Goal: Information Seeking & Learning: Understand process/instructions

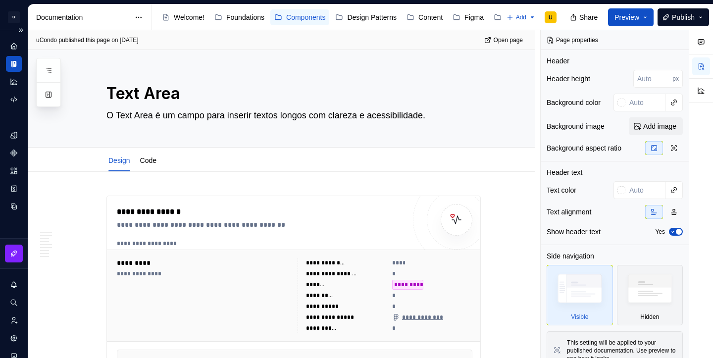
scroll to position [49, 0]
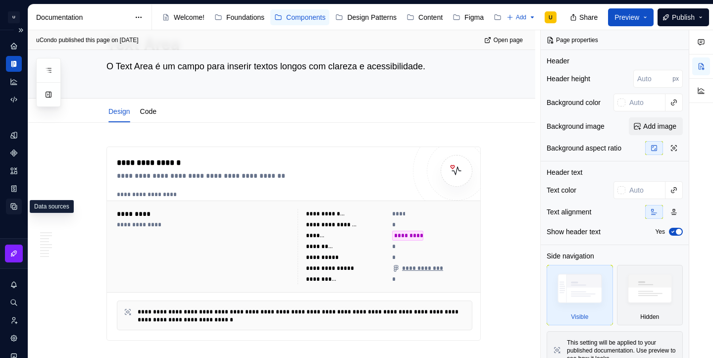
click at [13, 207] on icon "Data sources" at bounding box center [14, 206] width 6 height 6
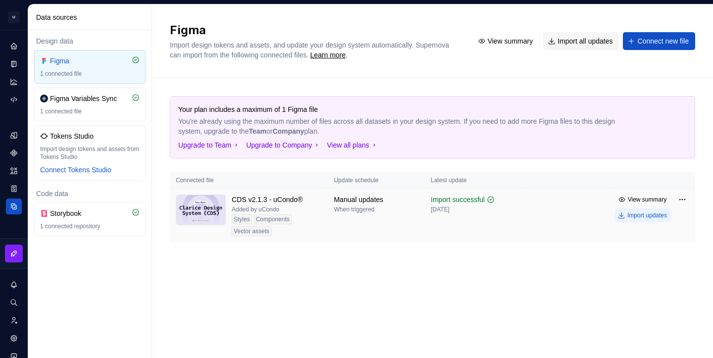
click at [646, 214] on div "Import updates" at bounding box center [647, 215] width 40 height 8
click at [14, 65] on icon "Documentation" at bounding box center [15, 63] width 4 height 5
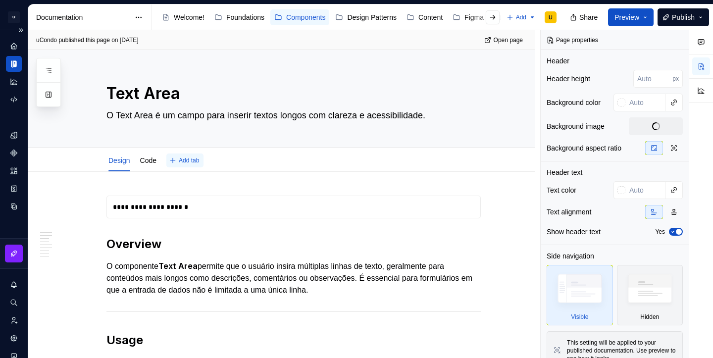
type textarea "*"
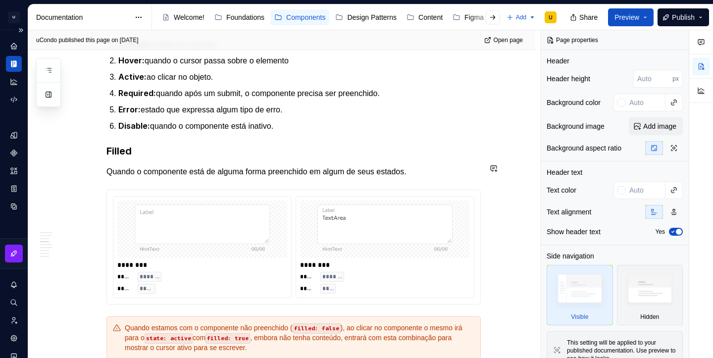
scroll to position [776, 0]
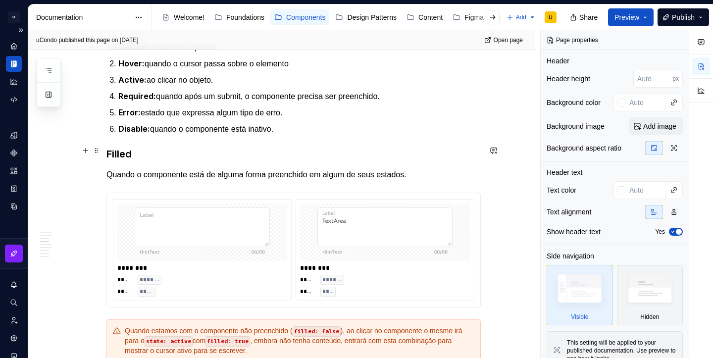
click at [145, 152] on h3 "Filled" at bounding box center [293, 154] width 374 height 14
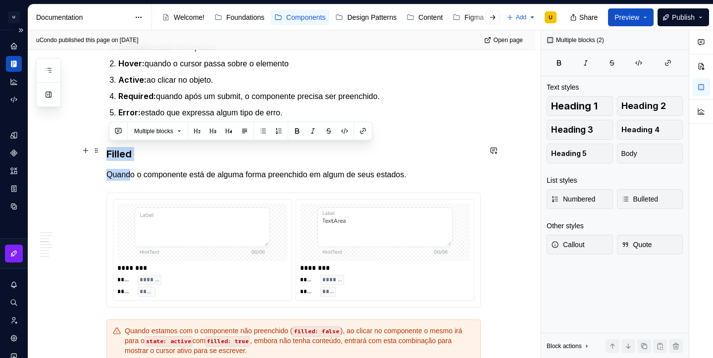
drag, startPoint x: 136, startPoint y: 170, endPoint x: 104, endPoint y: 149, distance: 37.5
copy div "Filled Quand"
click at [87, 199] on button "button" at bounding box center [86, 194] width 14 height 14
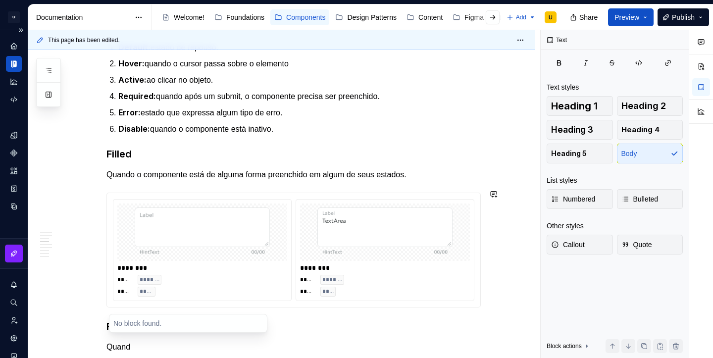
click at [146, 342] on p "Quand" at bounding box center [293, 347] width 374 height 12
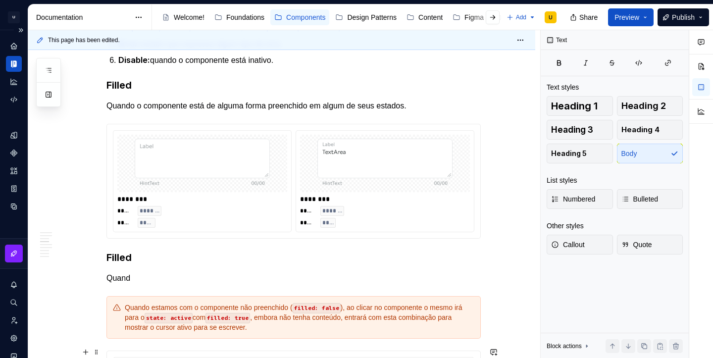
scroll to position [848, 0]
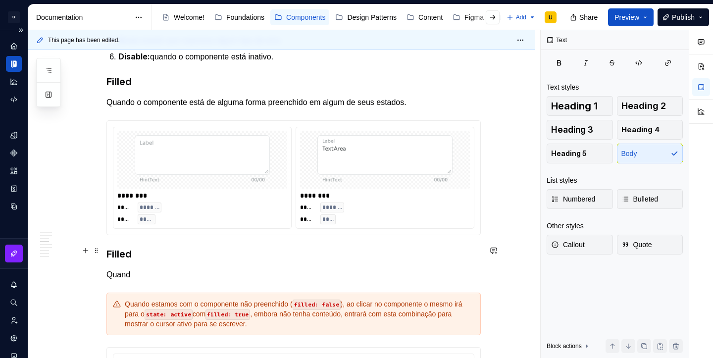
click at [120, 247] on h3 "Filled" at bounding box center [293, 254] width 374 height 14
click at [125, 269] on p "Quand" at bounding box center [293, 275] width 374 height 12
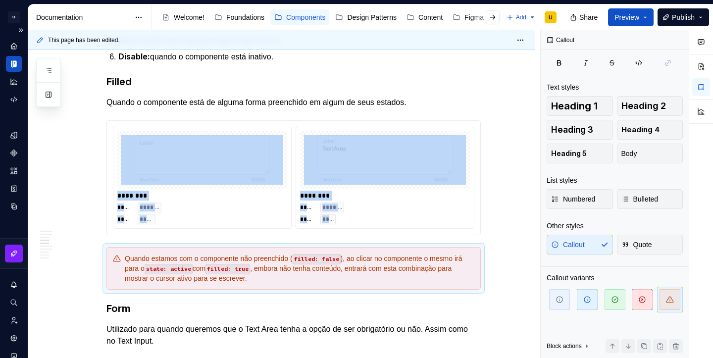
scroll to position [962, 0]
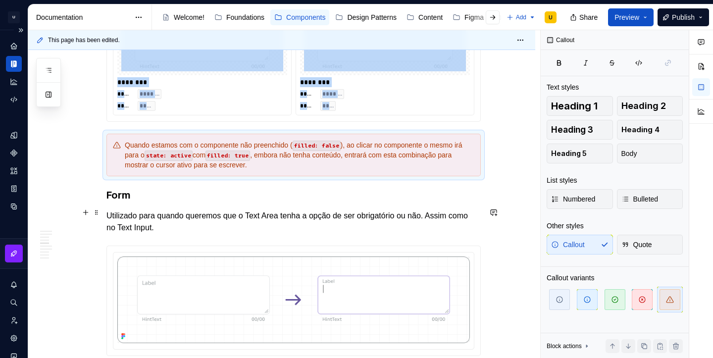
click at [196, 225] on p "Utilizado para quando queremos que o Text Area tenha a opção de ser obrigatório…" at bounding box center [293, 222] width 374 height 24
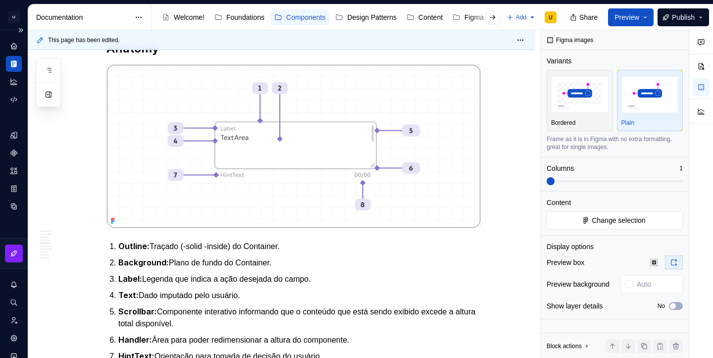
scroll to position [0, 0]
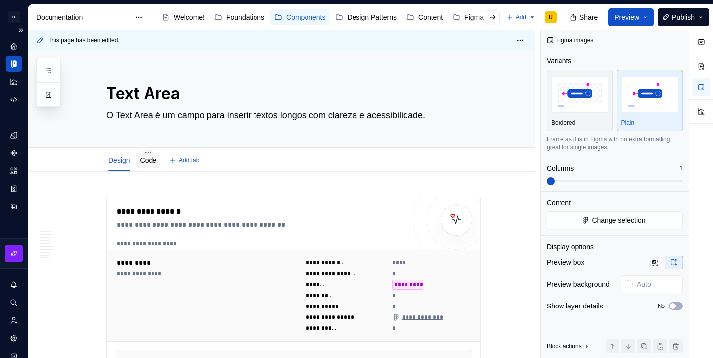
click at [149, 165] on div "Code" at bounding box center [148, 160] width 16 height 10
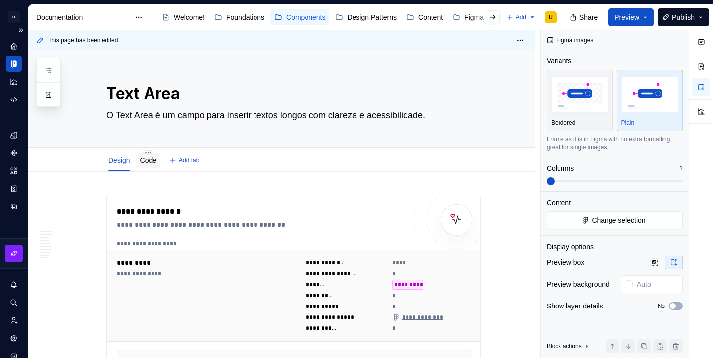
click at [152, 161] on link "Code" at bounding box center [148, 160] width 16 height 8
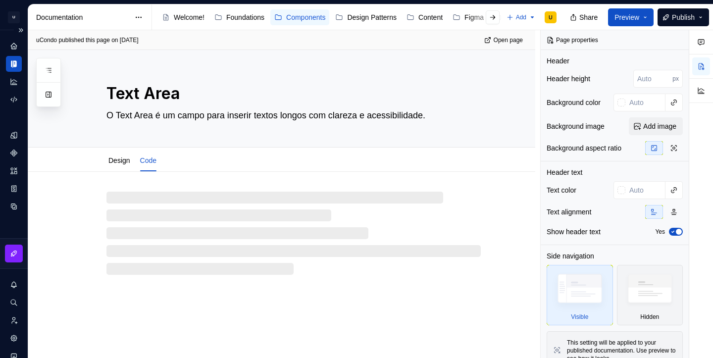
type textarea "*"
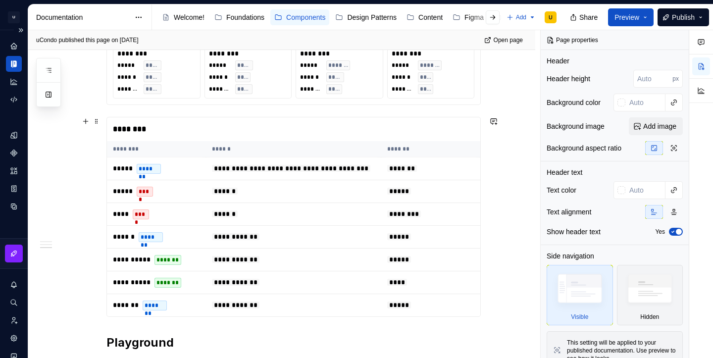
scroll to position [991, 0]
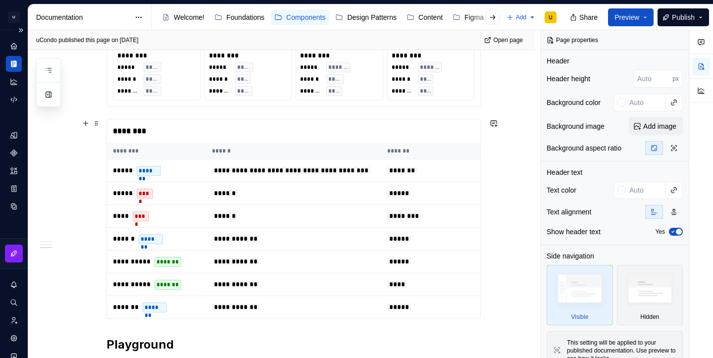
click at [146, 125] on div "********" at bounding box center [293, 131] width 373 height 24
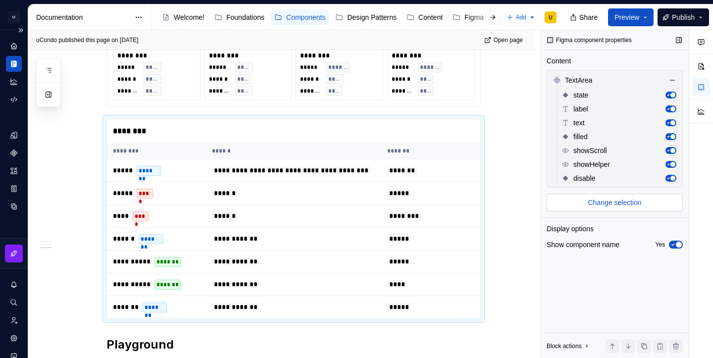
click at [628, 205] on span "Change selection" at bounding box center [613, 202] width 53 height 10
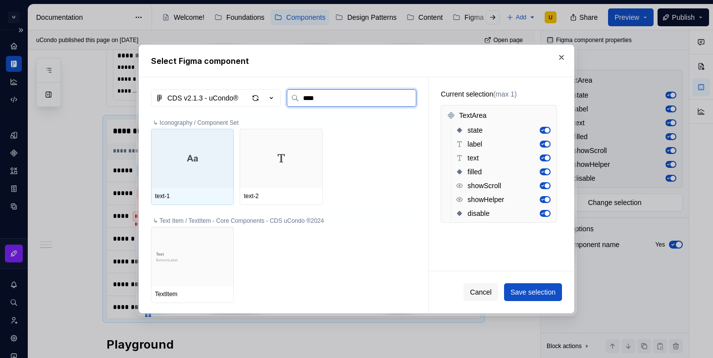
type input "*****"
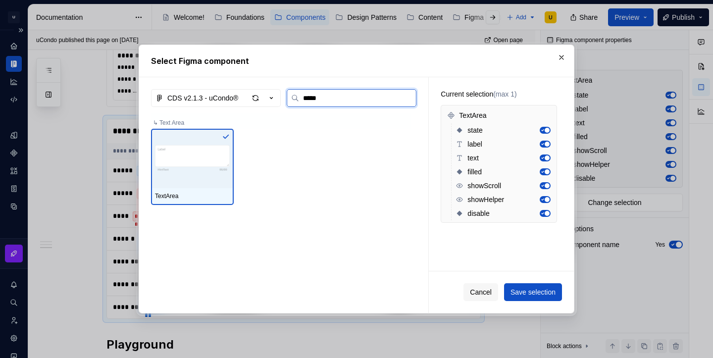
click at [166, 156] on img at bounding box center [192, 158] width 75 height 51
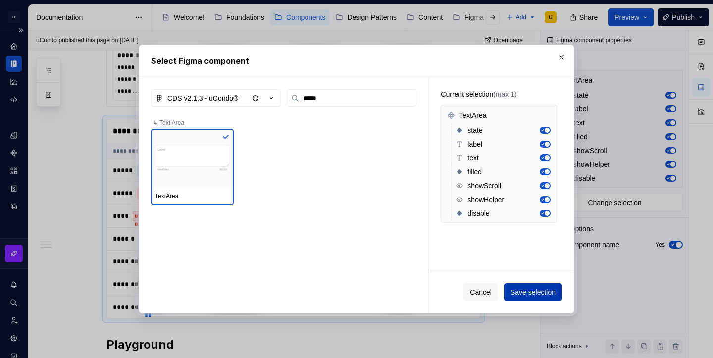
click at [549, 297] on button "Save selection" at bounding box center [533, 292] width 58 height 18
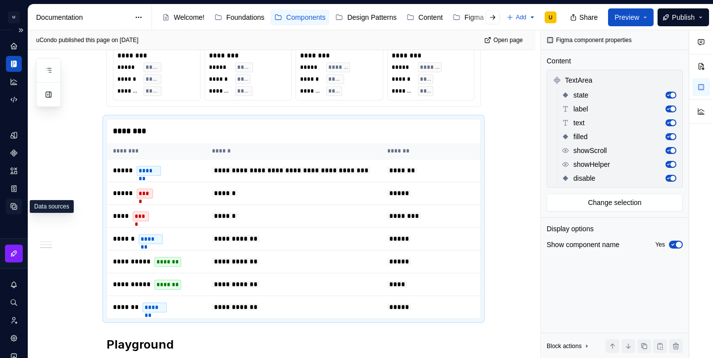
click at [14, 209] on icon "Data sources" at bounding box center [14, 206] width 6 height 6
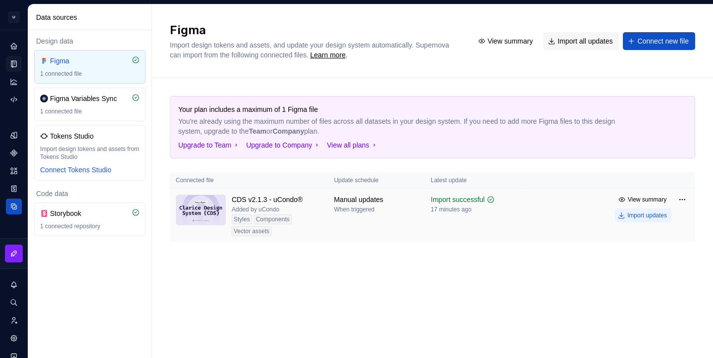
click at [633, 221] on button "Import updates" at bounding box center [643, 215] width 56 height 14
click at [625, 223] on td "View summary Import updates" at bounding box center [652, 208] width 86 height 38
click at [632, 210] on button "Import updates" at bounding box center [643, 215] width 56 height 14
click at [16, 59] on icon "Documentation" at bounding box center [13, 63] width 9 height 9
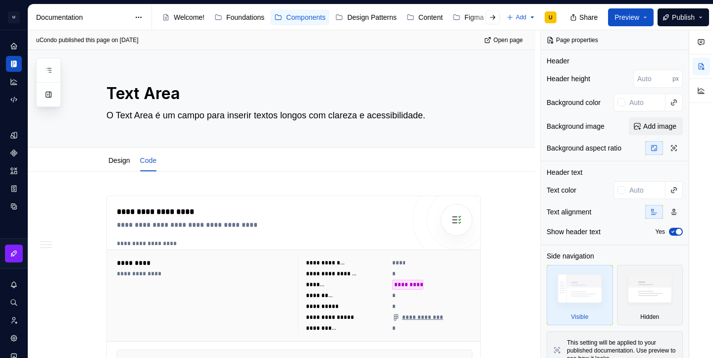
type textarea "*"
